Goal: Use online tool/utility: Utilize a website feature to perform a specific function

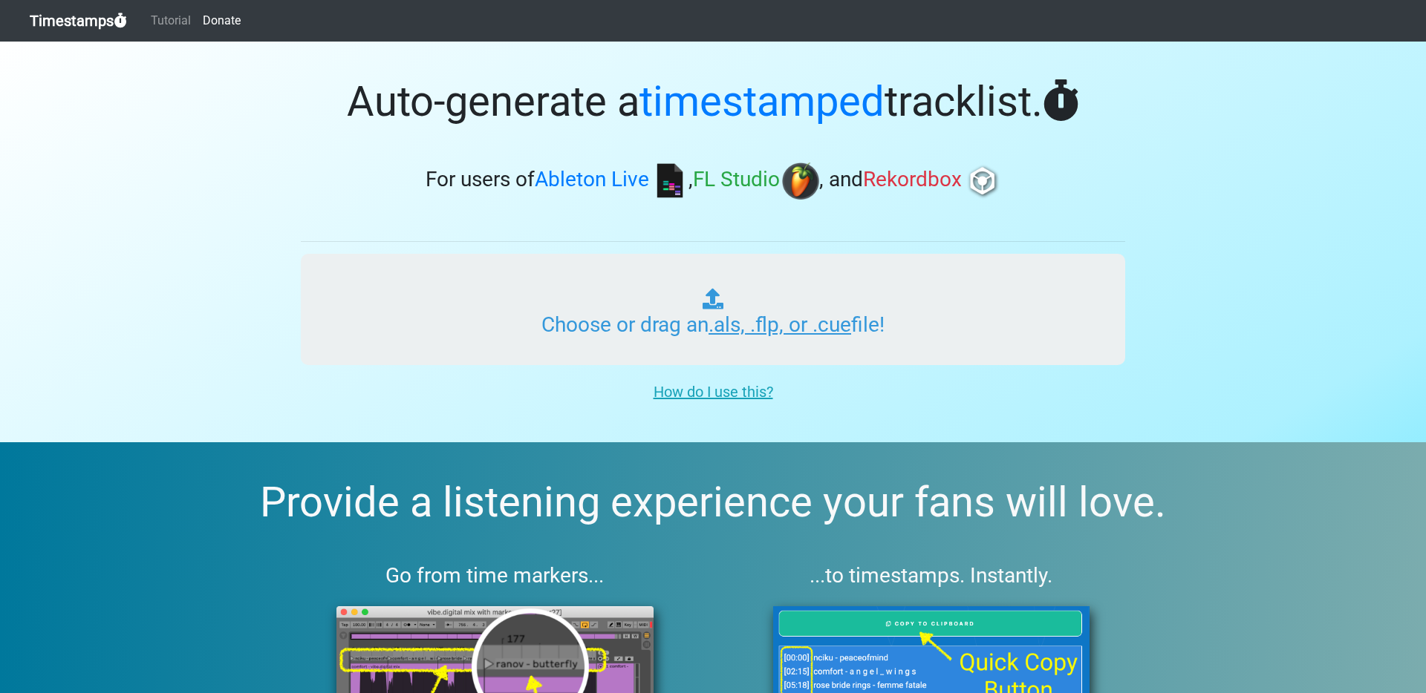
click at [629, 303] on input "Choose or drag an .als, .flp, or .cue file!" at bounding box center [713, 309] width 824 height 111
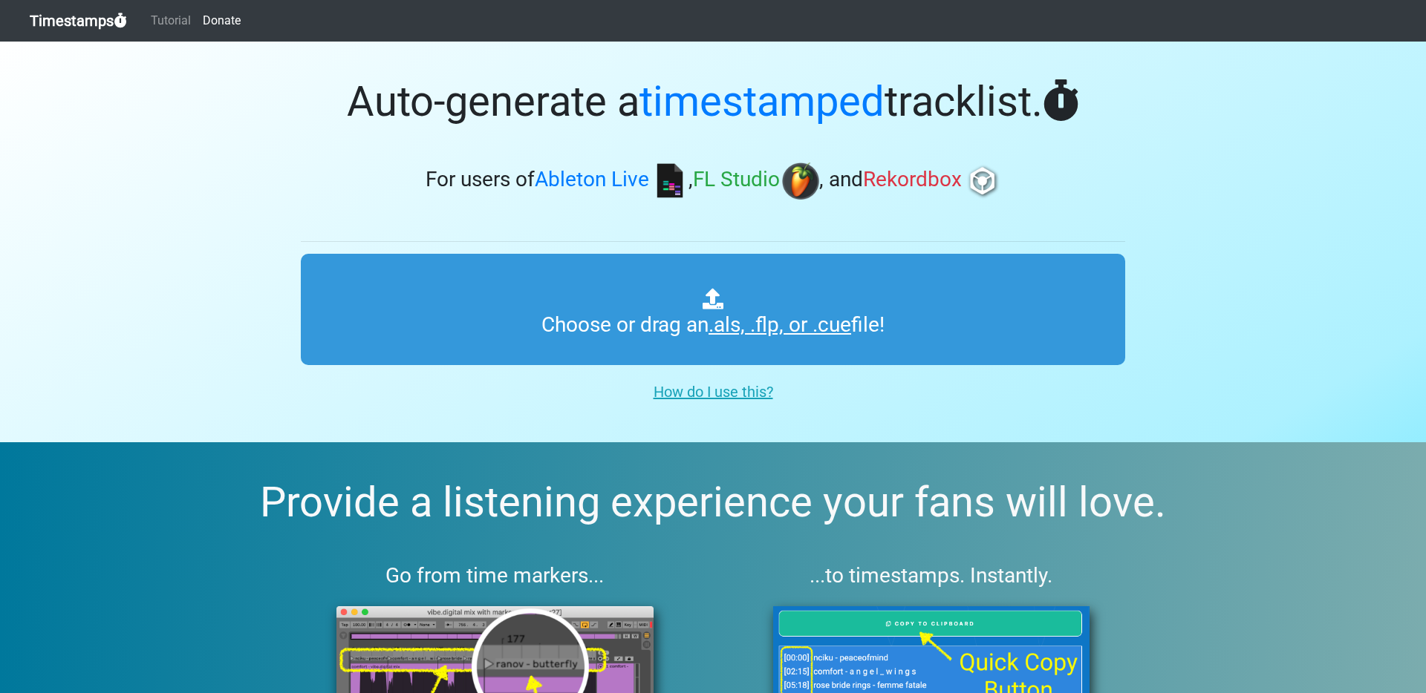
type input "C:\fakepath\DRUM & BASS SESSIONS #019.als"
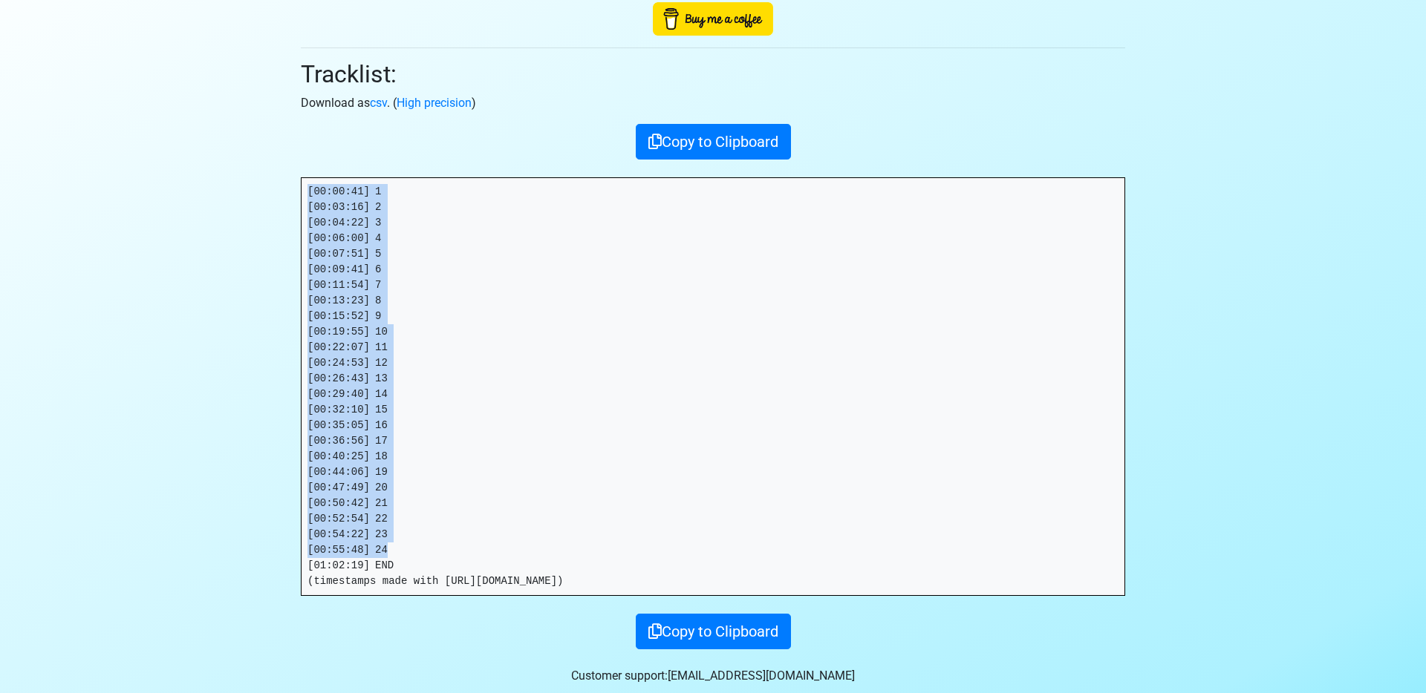
drag, startPoint x: 396, startPoint y: 555, endPoint x: 290, endPoint y: 180, distance: 389.0
click at [290, 180] on div "Thanks for using Timestamps! Tracklist: Download as csv . ( High precision ) Co…" at bounding box center [713, 287] width 846 height 726
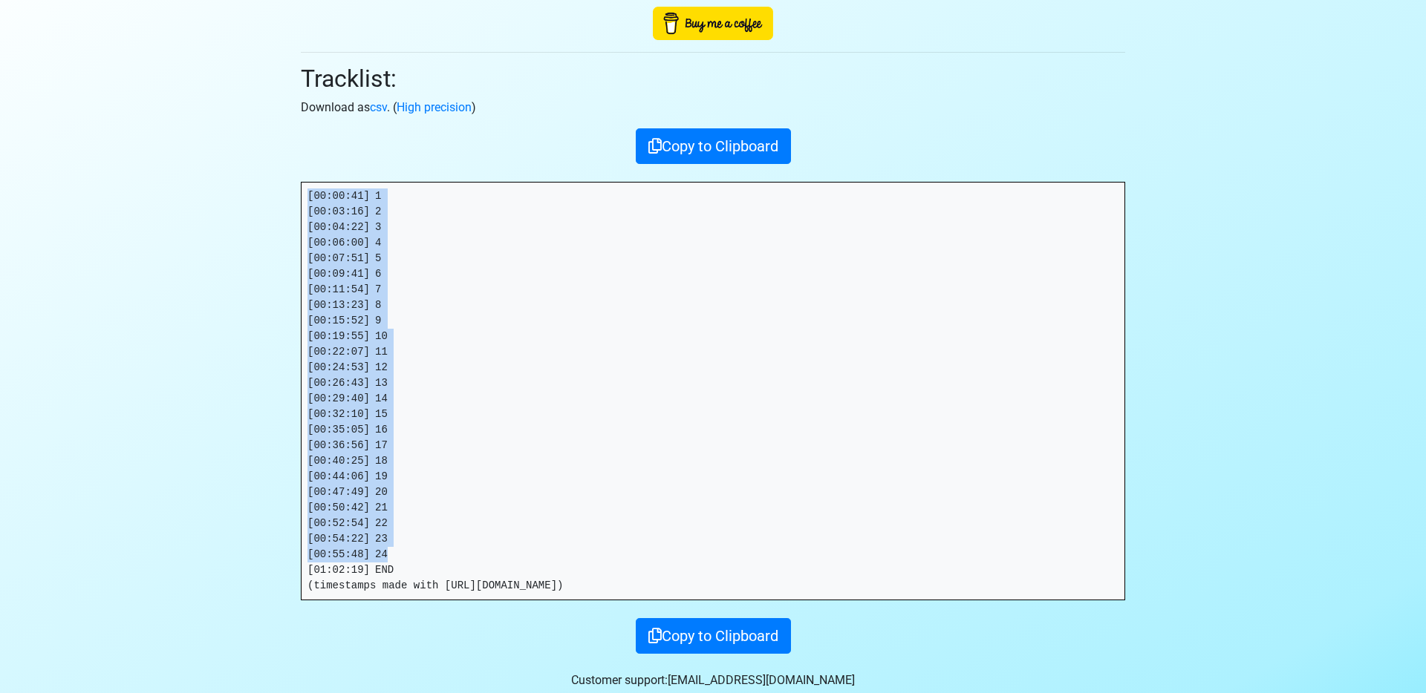
scroll to position [112, 0]
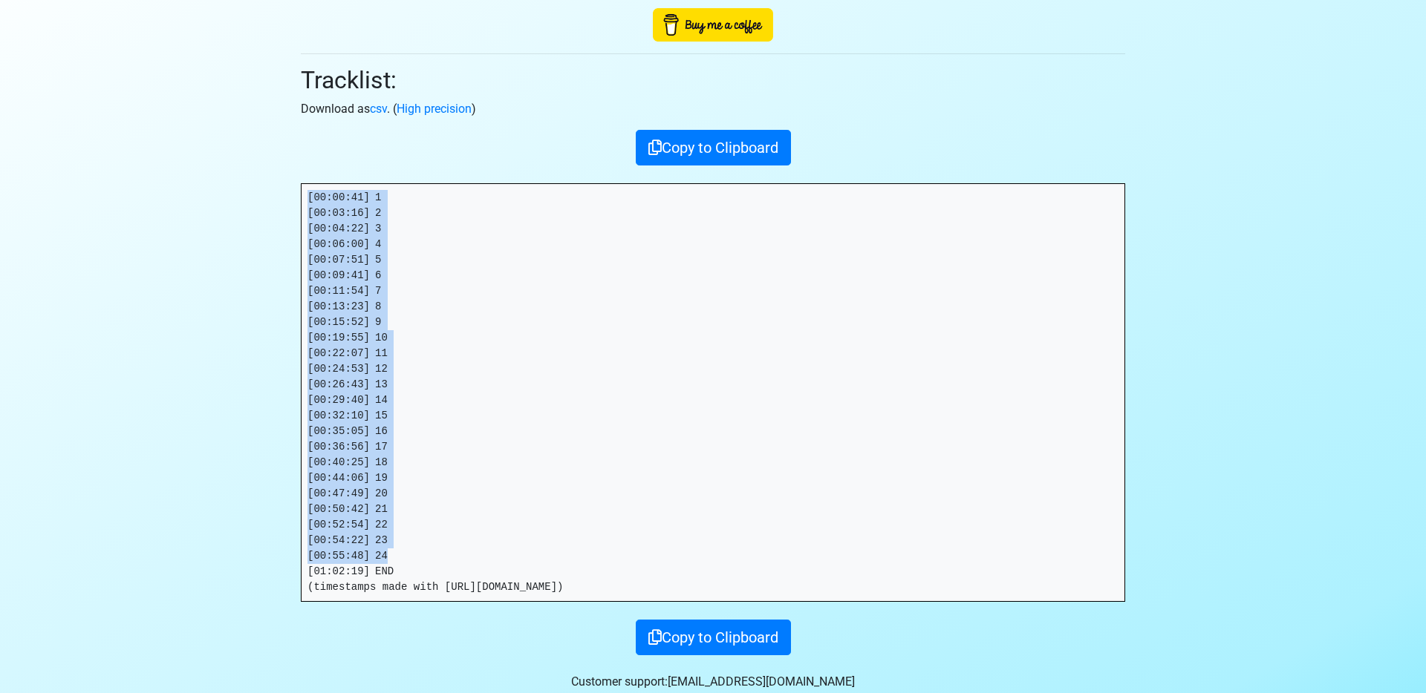
copy pre "[00:00:41] 1 [00:03:16] 2 [00:04:22] 3 [00:06:00] 4 [00:07:51] 5 [00:09:41] 6 […"
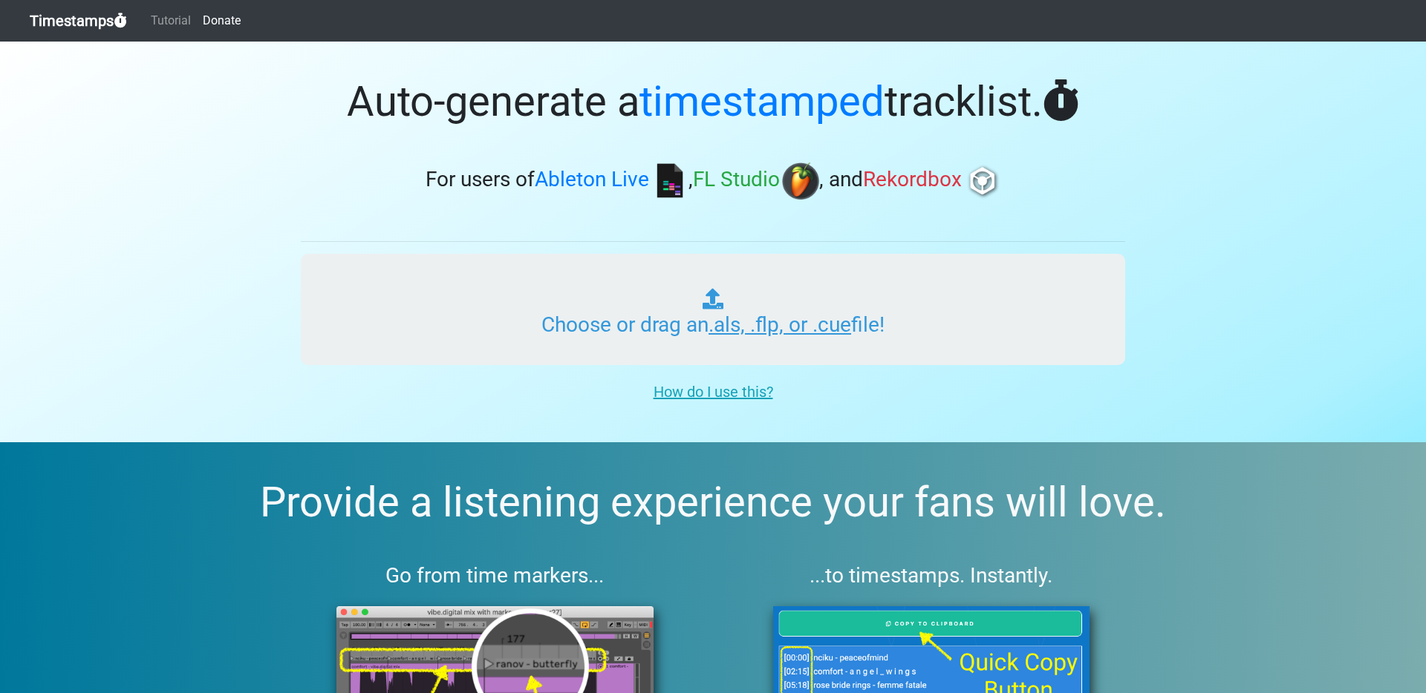
click at [509, 278] on input "Choose or drag an .als, .flp, or .cue file!" at bounding box center [713, 309] width 824 height 111
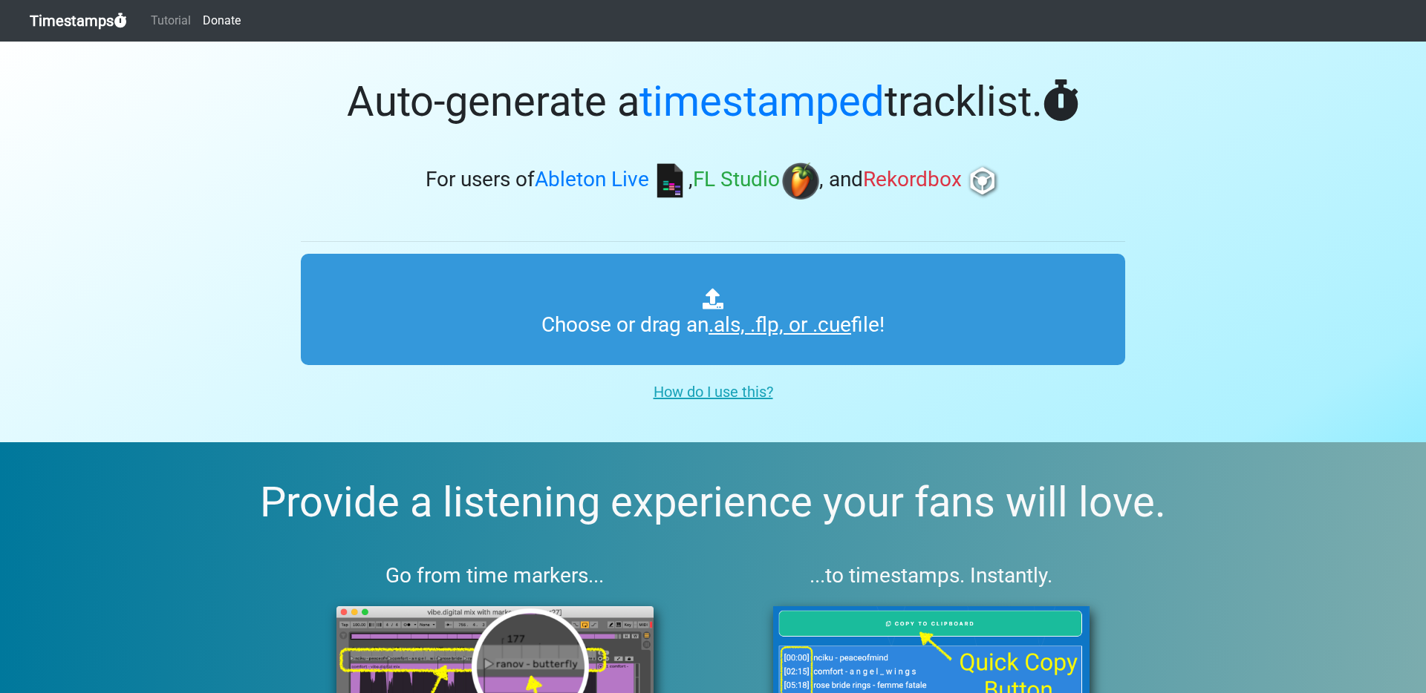
type input "C:\fakepath\BRAINFREEZE RADIO #015.als"
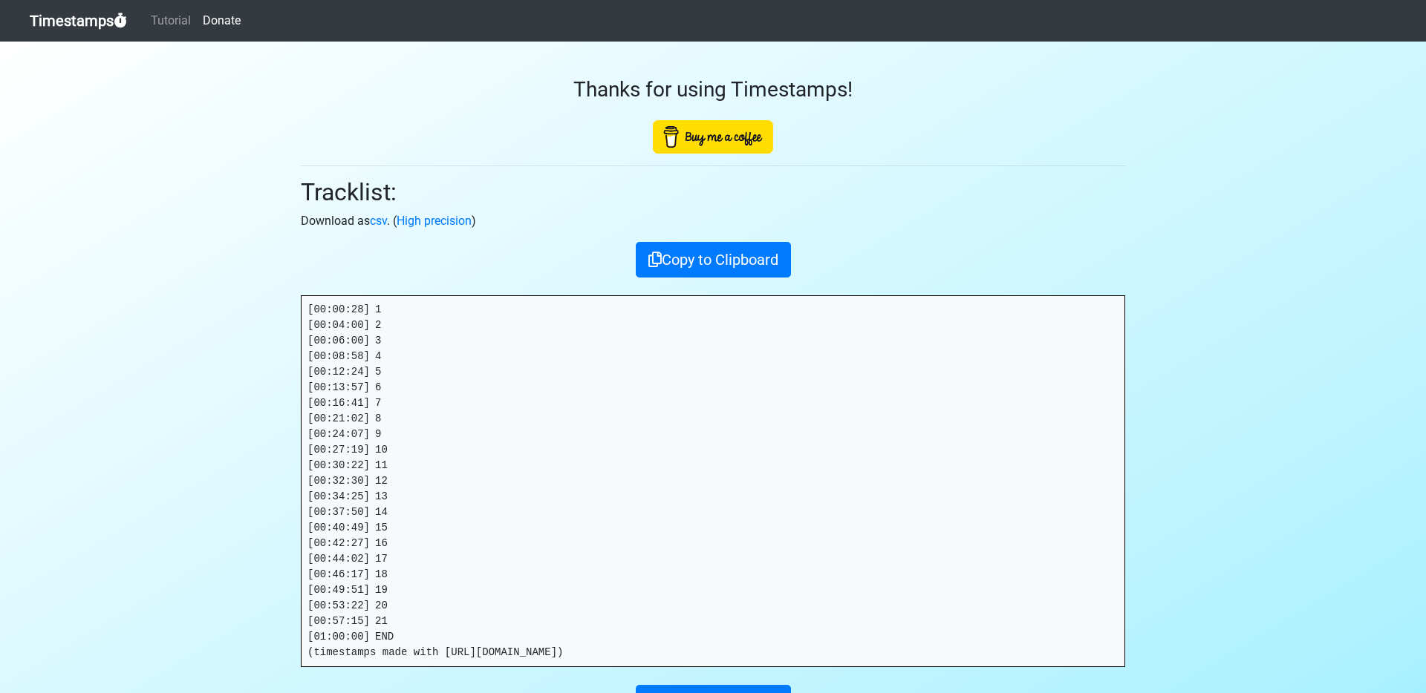
drag, startPoint x: 415, startPoint y: 636, endPoint x: 408, endPoint y: 633, distance: 8.3
click at [416, 636] on pre "[00:00:28] 1 [00:04:00] 2 [00:06:00] 3 [00:08:58] 4 [00:12:24] 5 [00:13:57] 6 […" at bounding box center [712, 481] width 823 height 371
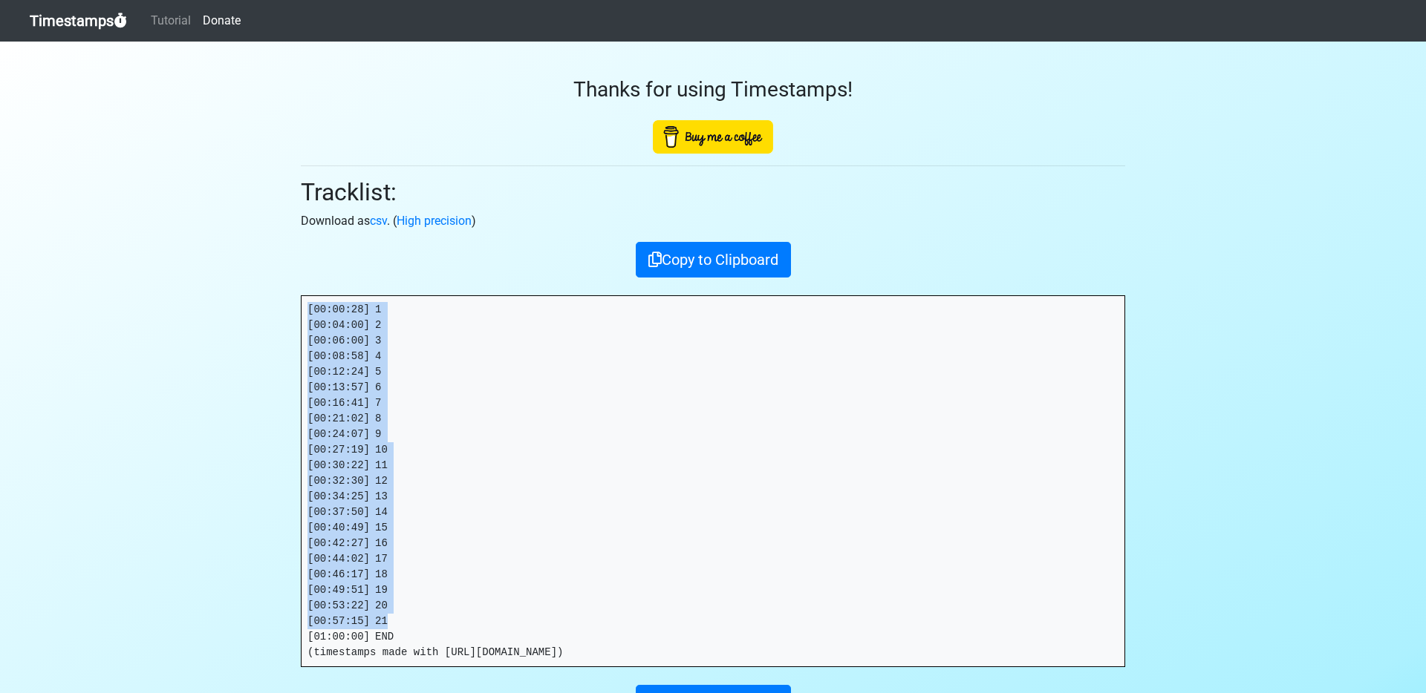
drag, startPoint x: 387, startPoint y: 616, endPoint x: 267, endPoint y: 281, distance: 355.6
click at [267, 281] on section "Thanks for using Timestamps! Tracklist: Download as csv . ( High precision ) Co…" at bounding box center [713, 414] width 1426 height 745
copy pre "[00:00:28] 1 [00:04:00] 2 [00:06:00] 3 [00:08:58] 4 [00:12:24] 5 [00:13:57] 6 […"
